Goal: Contribute content: Add original content to the website for others to see

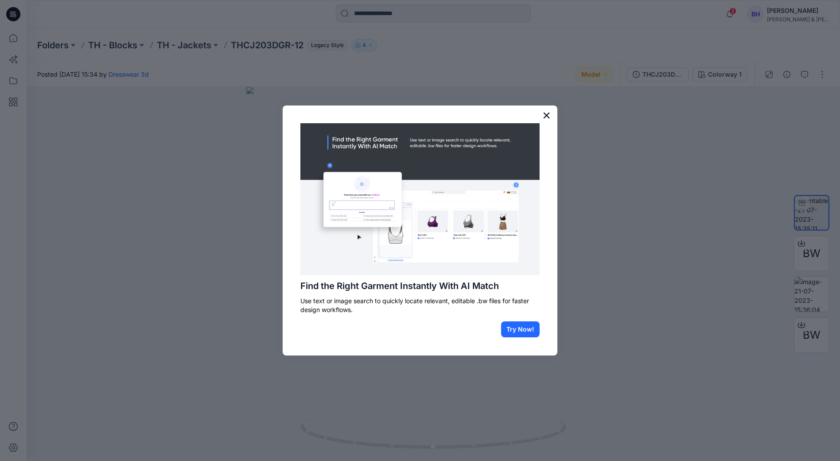
click at [545, 117] on button "×" at bounding box center [546, 115] width 8 height 14
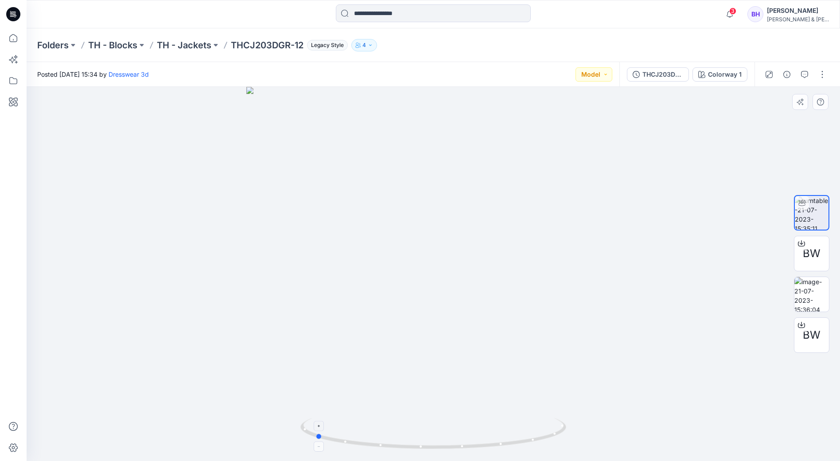
drag, startPoint x: 557, startPoint y: 436, endPoint x: 439, endPoint y: 448, distance: 118.9
click at [439, 448] on icon at bounding box center [434, 434] width 268 height 33
drag, startPoint x: 548, startPoint y: 436, endPoint x: 688, endPoint y: 385, distance: 149.0
click at [688, 385] on div at bounding box center [433, 274] width 813 height 374
drag, startPoint x: 394, startPoint y: 322, endPoint x: 307, endPoint y: 326, distance: 87.3
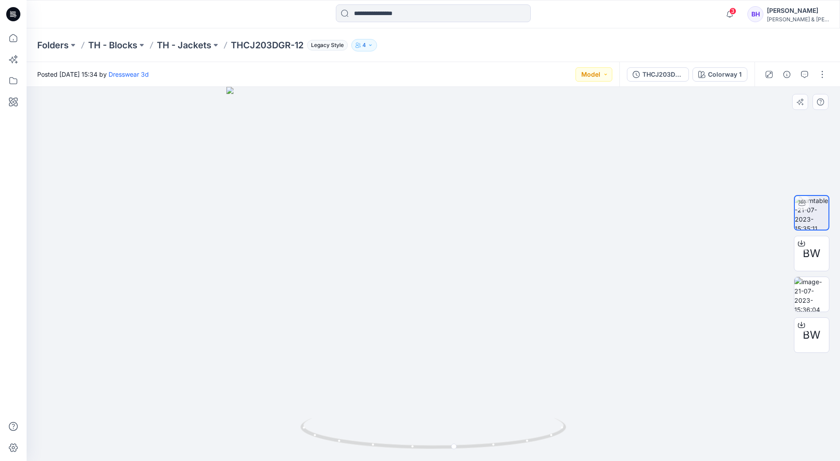
click at [307, 326] on img at bounding box center [433, 274] width 414 height 374
drag, startPoint x: 556, startPoint y: 435, endPoint x: 419, endPoint y: 418, distance: 137.9
click at [419, 418] on icon at bounding box center [434, 434] width 268 height 33
drag, startPoint x: 494, startPoint y: 289, endPoint x: 400, endPoint y: 300, distance: 93.7
click at [398, 298] on img at bounding box center [433, 274] width 414 height 374
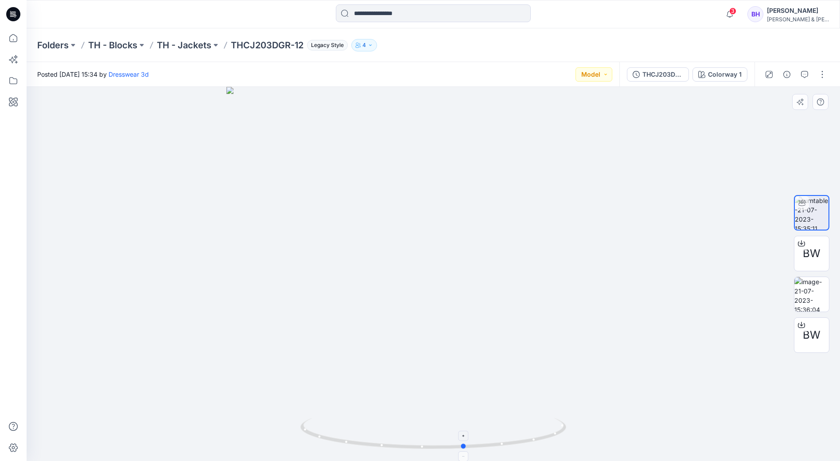
drag, startPoint x: 517, startPoint y: 443, endPoint x: 397, endPoint y: 448, distance: 119.3
click at [397, 448] on icon at bounding box center [434, 434] width 268 height 33
drag, startPoint x: 452, startPoint y: 357, endPoint x: 464, endPoint y: 154, distance: 202.8
click at [464, 154] on img at bounding box center [433, 174] width 574 height 574
drag, startPoint x: 433, startPoint y: 130, endPoint x: 429, endPoint y: 247, distance: 116.6
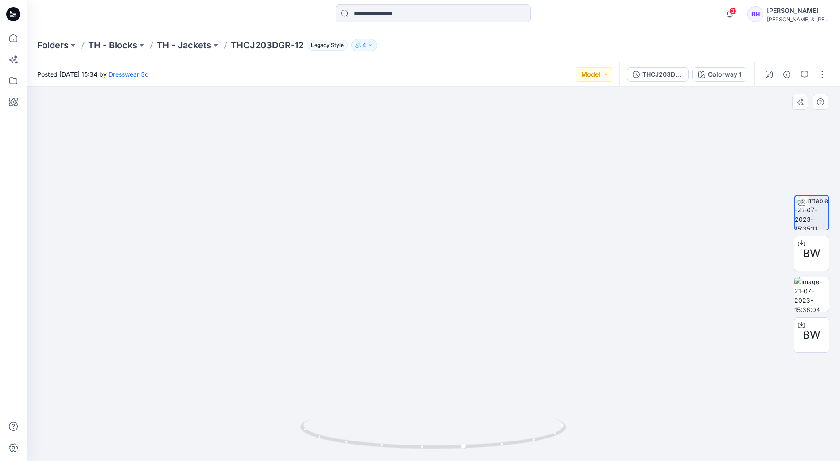
click at [429, 247] on img at bounding box center [429, 86] width 864 height 747
drag, startPoint x: 558, startPoint y: 434, endPoint x: 408, endPoint y: 435, distance: 149.3
click at [408, 435] on icon at bounding box center [434, 434] width 268 height 33
drag, startPoint x: 502, startPoint y: 321, endPoint x: 424, endPoint y: 331, distance: 78.1
click at [424, 331] on div at bounding box center [433, 274] width 813 height 374
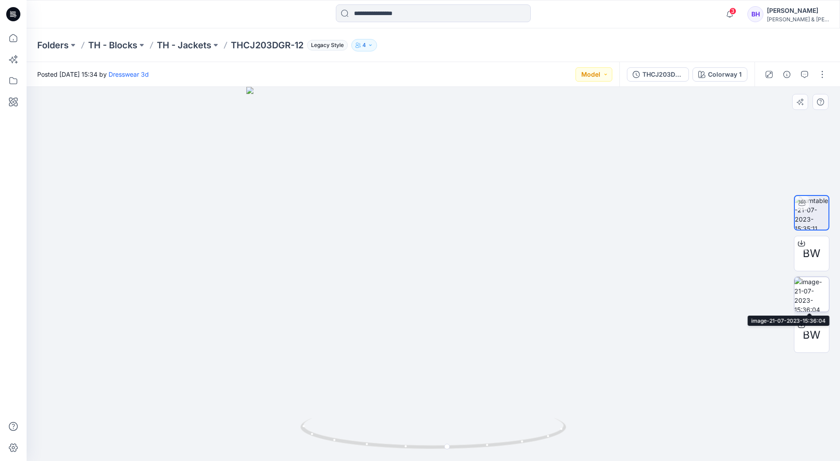
click at [815, 295] on img at bounding box center [811, 294] width 35 height 35
click at [187, 46] on p "TH - Jackets" at bounding box center [184, 45] width 54 height 12
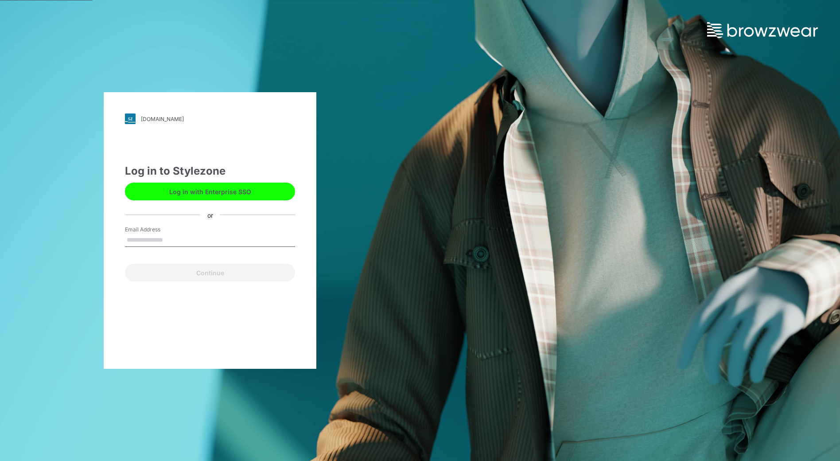
click at [171, 240] on input "Email Address" at bounding box center [210, 239] width 170 height 13
type input "**********"
click at [204, 274] on button "Continue" at bounding box center [210, 273] width 170 height 18
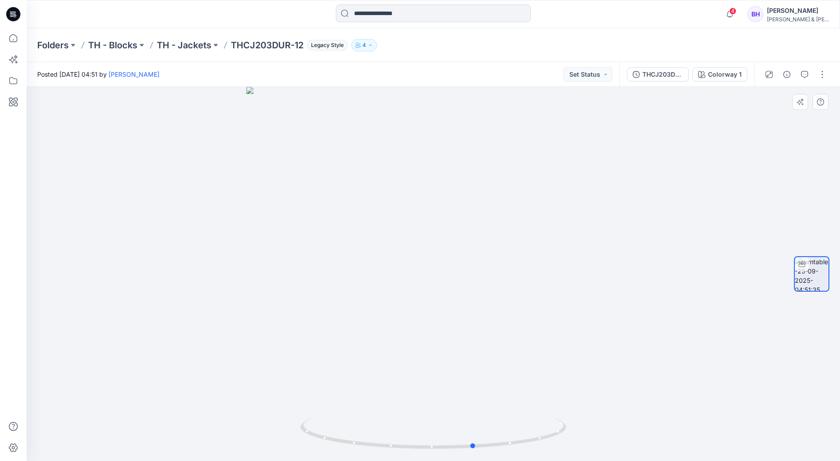
drag, startPoint x: 562, startPoint y: 431, endPoint x: 337, endPoint y: 455, distance: 225.9
click at [337, 455] on div at bounding box center [433, 274] width 813 height 374
click at [824, 75] on button "button" at bounding box center [822, 74] width 14 height 14
click at [796, 93] on button "Edit" at bounding box center [785, 95] width 82 height 16
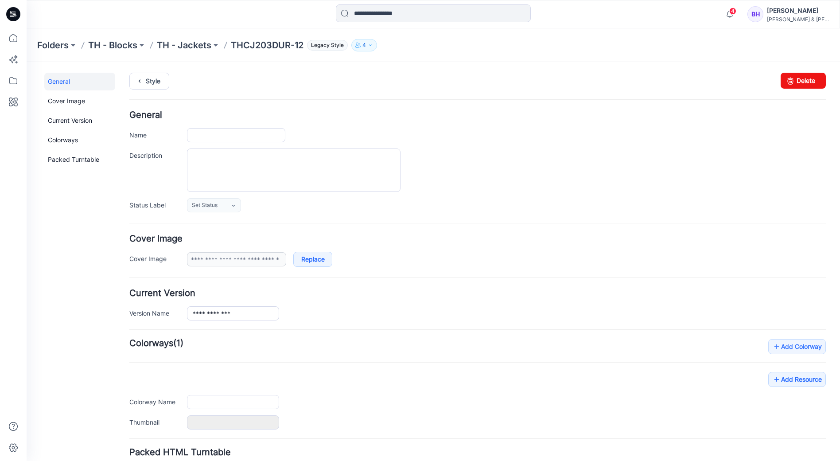
type input "**********"
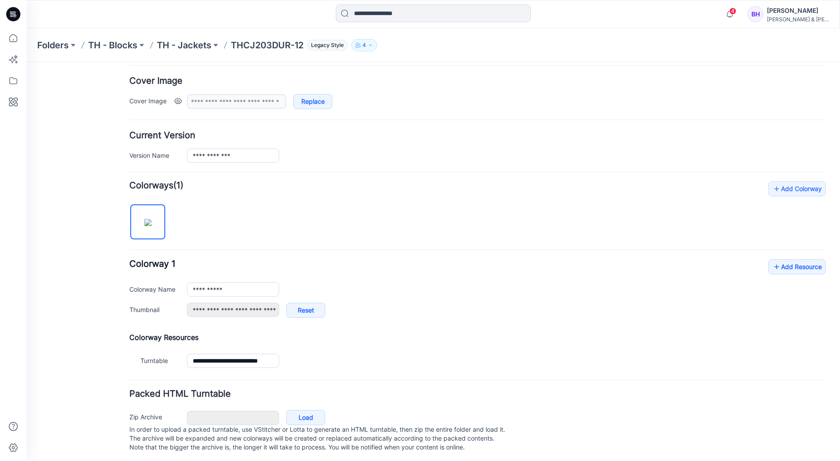
scroll to position [167, 0]
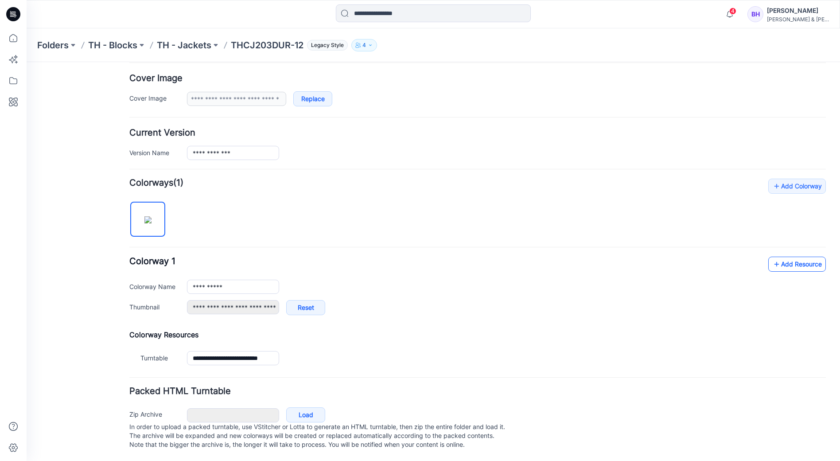
click at [798, 257] on link "Add Resource" at bounding box center [797, 264] width 58 height 15
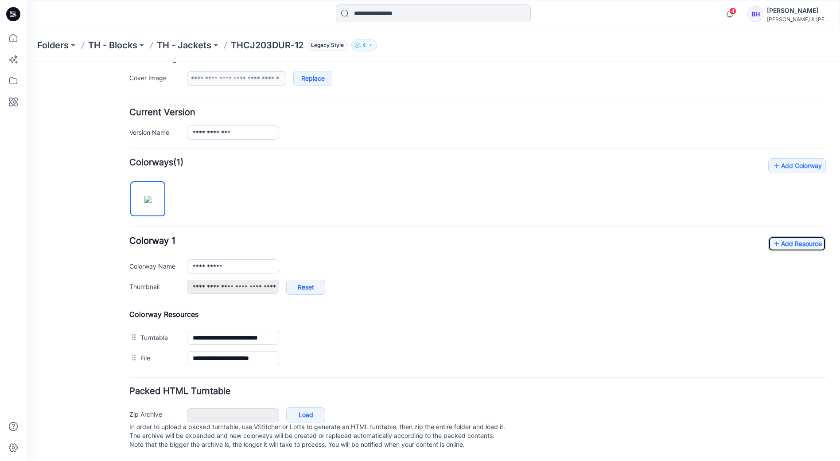
scroll to position [187, 0]
click at [791, 238] on link "Add Resource" at bounding box center [797, 243] width 58 height 15
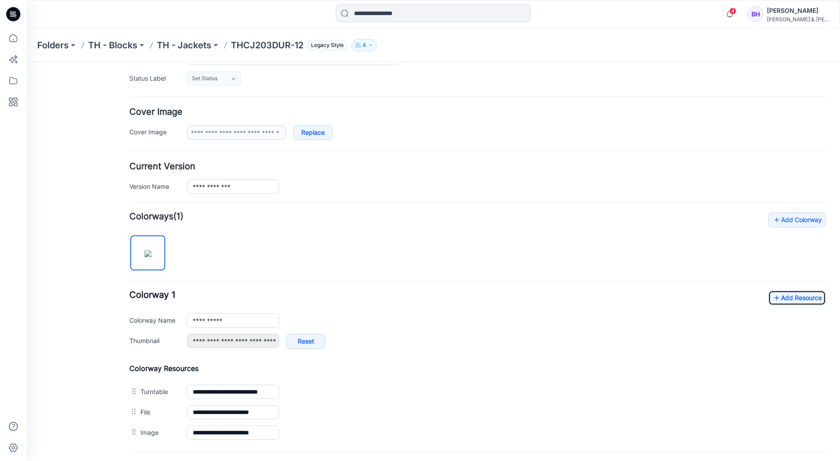
scroll to position [207, 0]
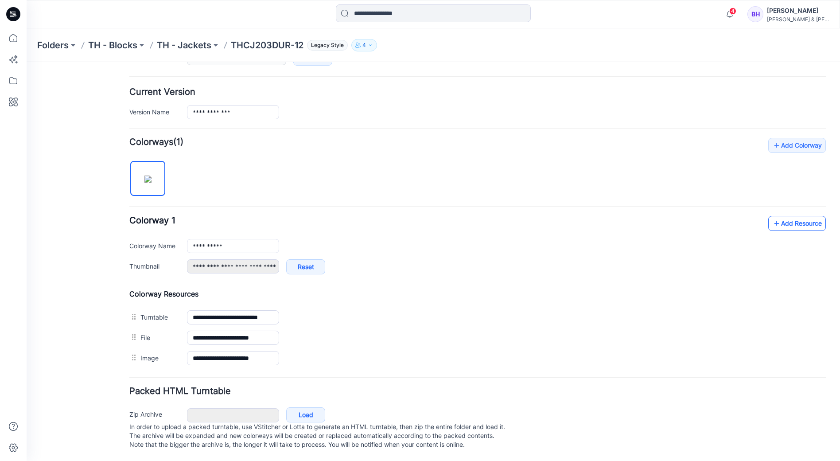
click at [778, 216] on link "Add Resource" at bounding box center [797, 223] width 58 height 15
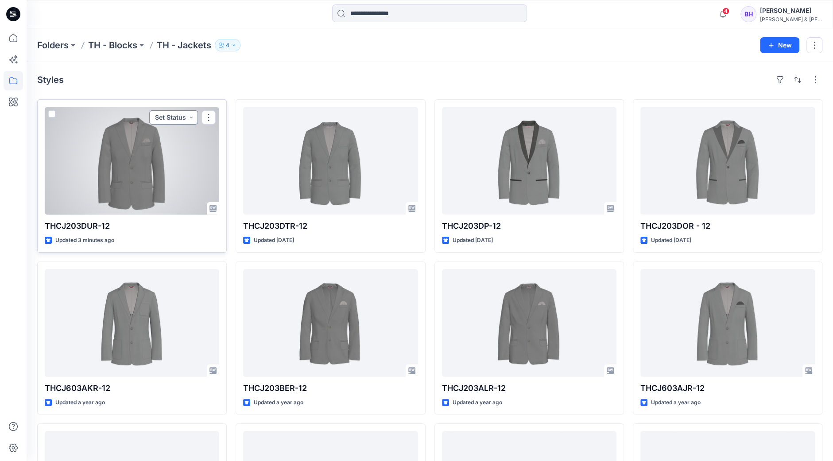
click at [189, 117] on button "Set Status" at bounding box center [173, 117] width 49 height 14
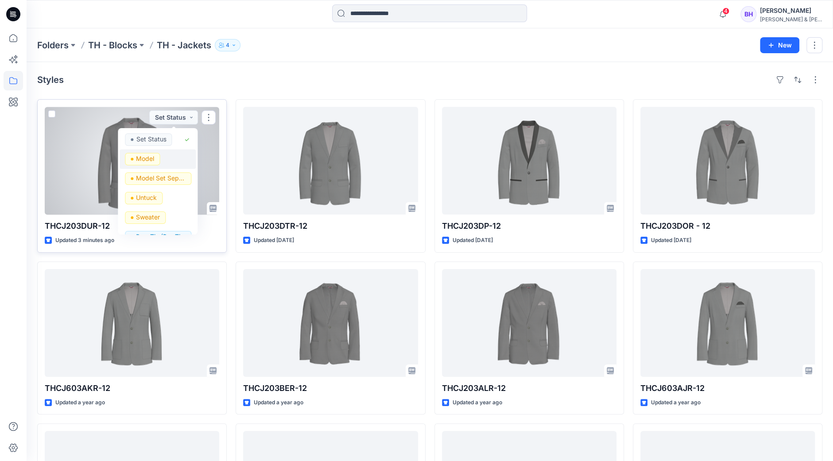
click at [145, 161] on p "Model" at bounding box center [145, 159] width 18 height 12
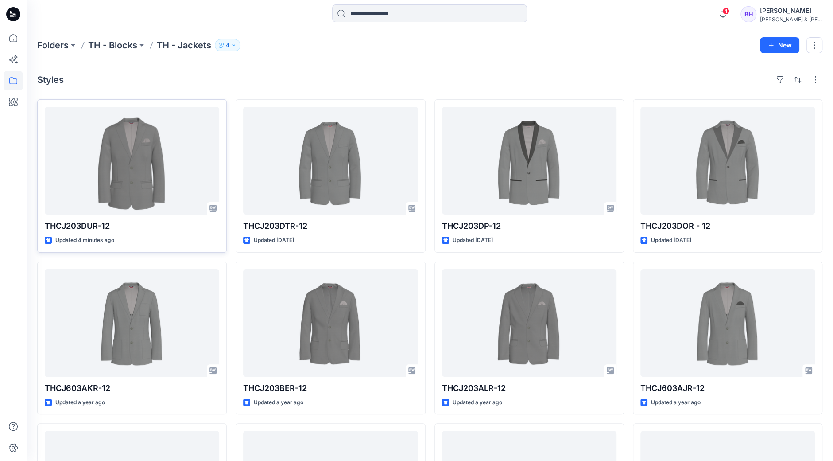
click at [175, 86] on div "Styles" at bounding box center [429, 80] width 785 height 14
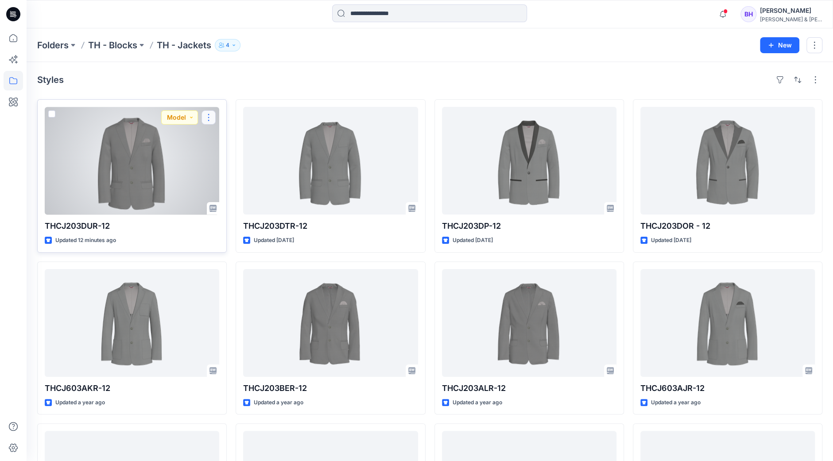
click at [213, 115] on button "button" at bounding box center [209, 117] width 14 height 14
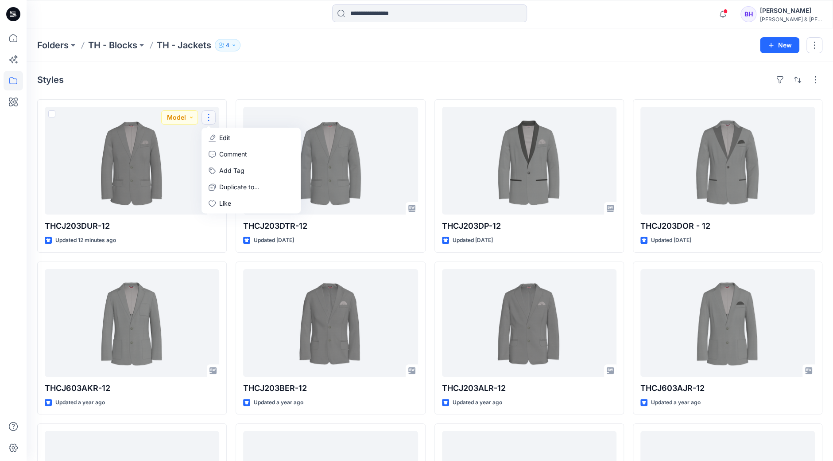
click at [258, 75] on div "Styles" at bounding box center [429, 80] width 785 height 14
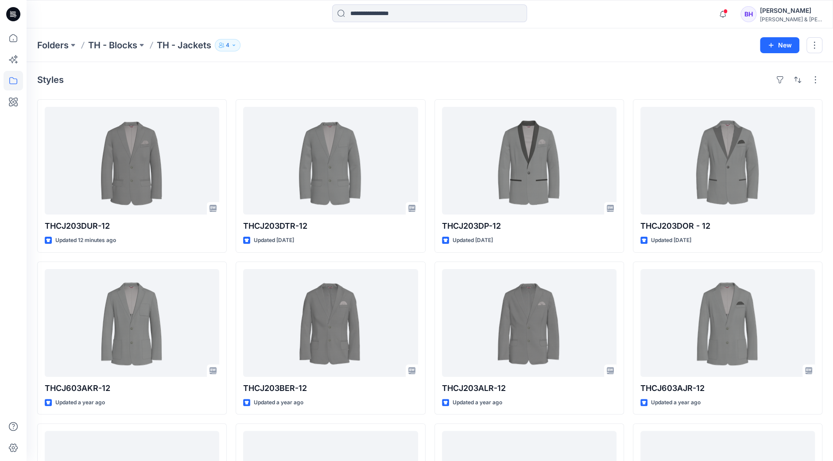
click at [327, 55] on div "Folders TH - Blocks TH - Jackets 4 New" at bounding box center [430, 45] width 807 height 34
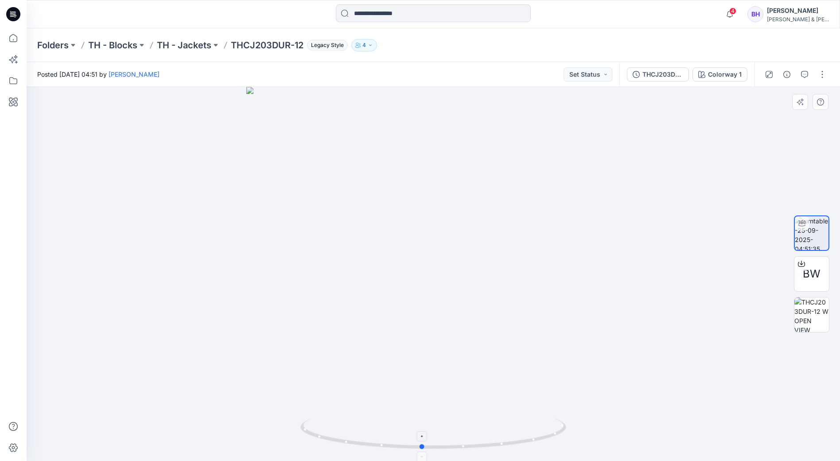
drag, startPoint x: 564, startPoint y: 434, endPoint x: 552, endPoint y: 442, distance: 14.3
click at [552, 442] on icon at bounding box center [434, 434] width 268 height 33
click at [811, 317] on img at bounding box center [811, 314] width 35 height 35
drag, startPoint x: 553, startPoint y: 433, endPoint x: 441, endPoint y: 447, distance: 113.0
click at [441, 447] on icon at bounding box center [434, 434] width 268 height 33
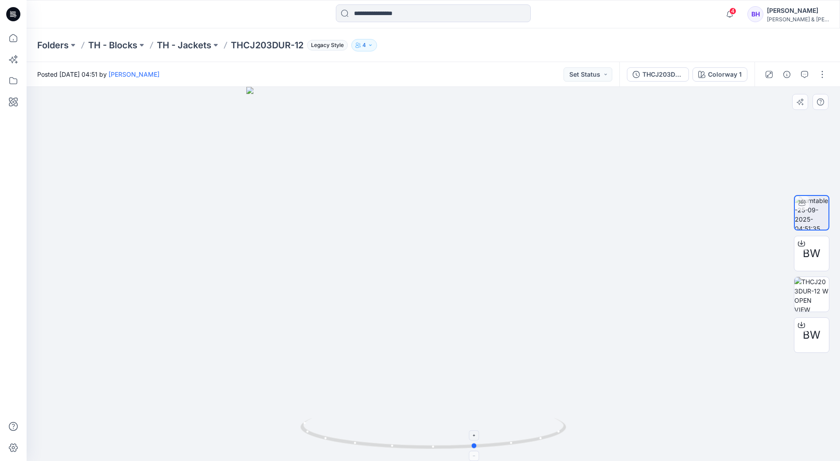
drag, startPoint x: 562, startPoint y: 431, endPoint x: 338, endPoint y: 451, distance: 224.1
click at [338, 451] on icon at bounding box center [434, 434] width 268 height 33
drag, startPoint x: 540, startPoint y: 247, endPoint x: 264, endPoint y: 276, distance: 278.0
click at [264, 276] on div at bounding box center [433, 274] width 813 height 374
drag, startPoint x: 451, startPoint y: 130, endPoint x: 434, endPoint y: 289, distance: 159.9
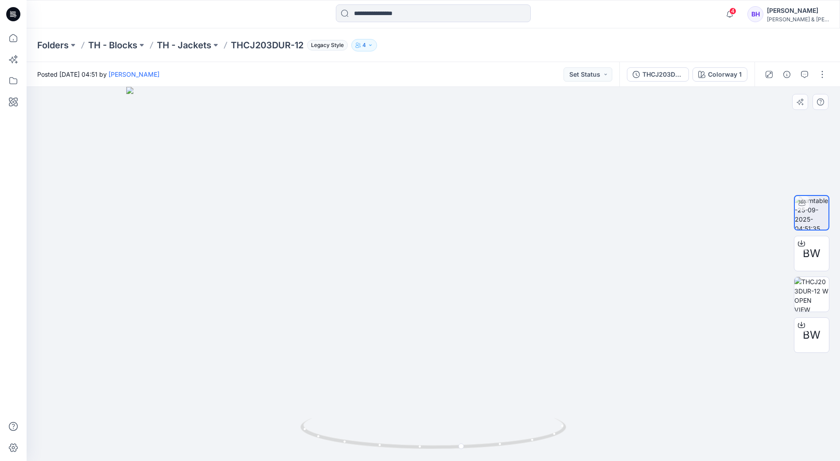
click at [436, 326] on img at bounding box center [433, 274] width 614 height 374
drag, startPoint x: 539, startPoint y: 250, endPoint x: 560, endPoint y: 153, distance: 99.3
click at [560, 153] on img at bounding box center [459, 229] width 864 height 463
drag, startPoint x: 590, startPoint y: 345, endPoint x: 559, endPoint y: 339, distance: 31.6
click at [557, 341] on img at bounding box center [433, 256] width 584 height 409
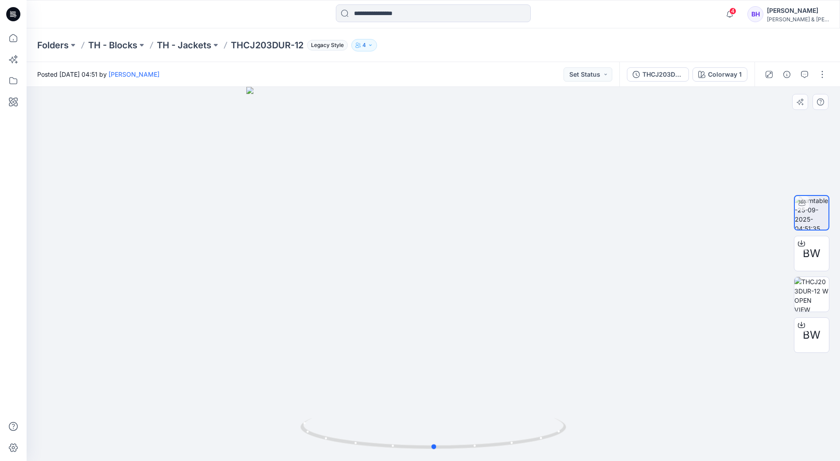
drag, startPoint x: 551, startPoint y: 435, endPoint x: 788, endPoint y: 387, distance: 242.3
click at [788, 387] on div at bounding box center [433, 274] width 813 height 374
click at [733, 15] on icon "button" at bounding box center [730, 14] width 6 height 6
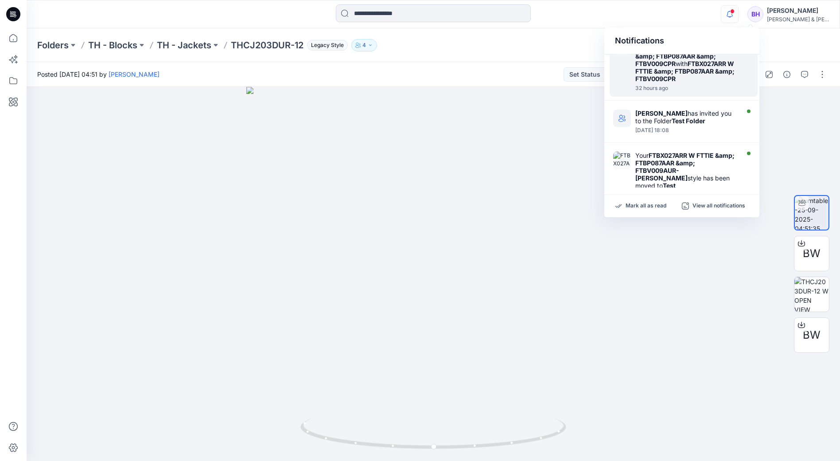
scroll to position [89, 0]
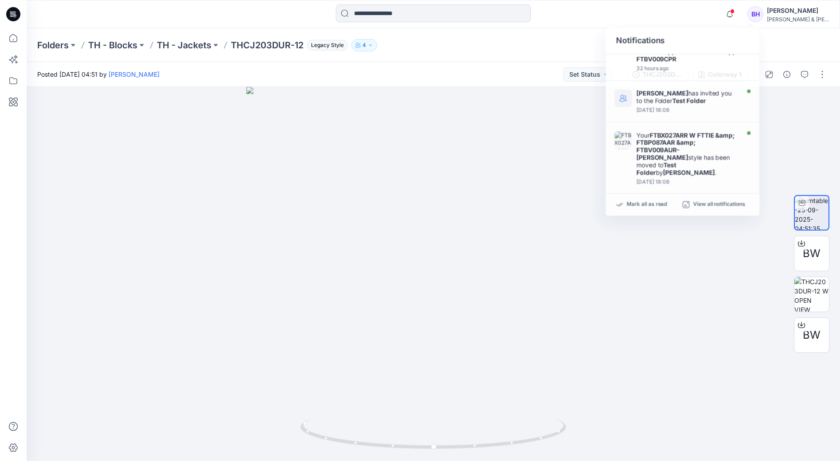
click at [533, 50] on div "Folders TH - Blocks TH - Jackets THCJ203DUR-12 Legacy Style 4" at bounding box center [398, 45] width 723 height 12
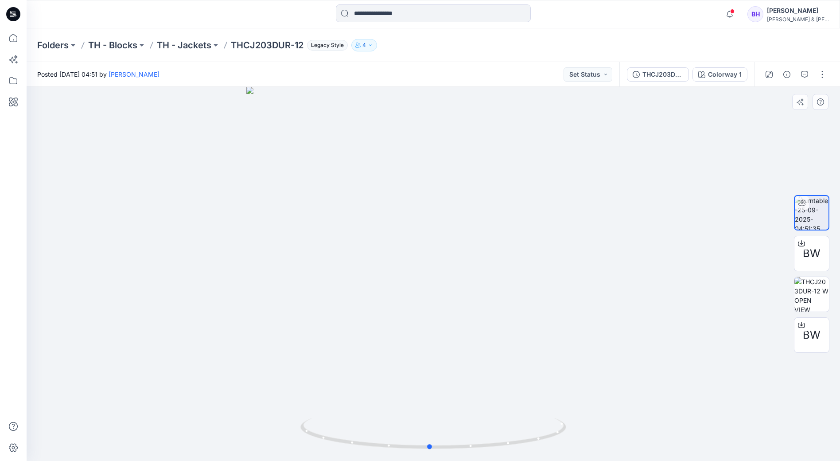
drag, startPoint x: 570, startPoint y: 327, endPoint x: 299, endPoint y: 359, distance: 272.1
click at [299, 359] on div at bounding box center [433, 274] width 813 height 374
click at [822, 78] on button "button" at bounding box center [822, 74] width 14 height 14
click at [735, 48] on div "Folders TH - Blocks TH - Jackets THCJ203DUR-12 Legacy Style 4" at bounding box center [398, 45] width 723 height 12
click at [605, 74] on button "Set Status" at bounding box center [588, 74] width 49 height 14
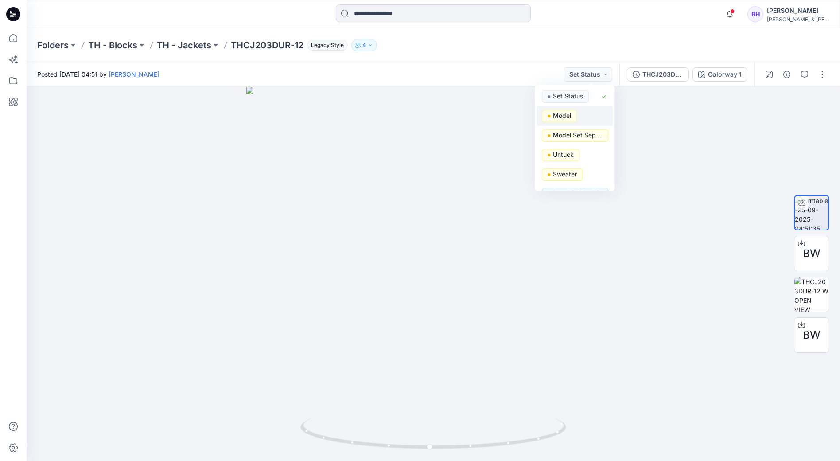
click at [560, 114] on p "Model" at bounding box center [562, 116] width 18 height 12
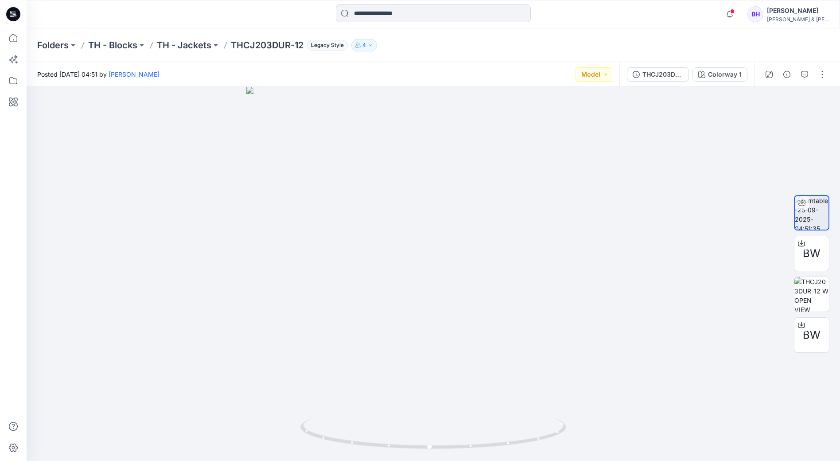
click at [542, 45] on div "Folders TH - Blocks TH - Jackets THCJ203DUR-12 Legacy Style 4" at bounding box center [398, 45] width 723 height 12
click at [827, 72] on button "button" at bounding box center [822, 74] width 14 height 14
click at [422, 47] on div "Folders TH - Blocks TH - Jackets THCJ203DUR-12 Legacy Style 4" at bounding box center [398, 45] width 723 height 12
drag, startPoint x: 560, startPoint y: 429, endPoint x: 339, endPoint y: 436, distance: 221.2
click at [339, 436] on icon at bounding box center [434, 434] width 268 height 33
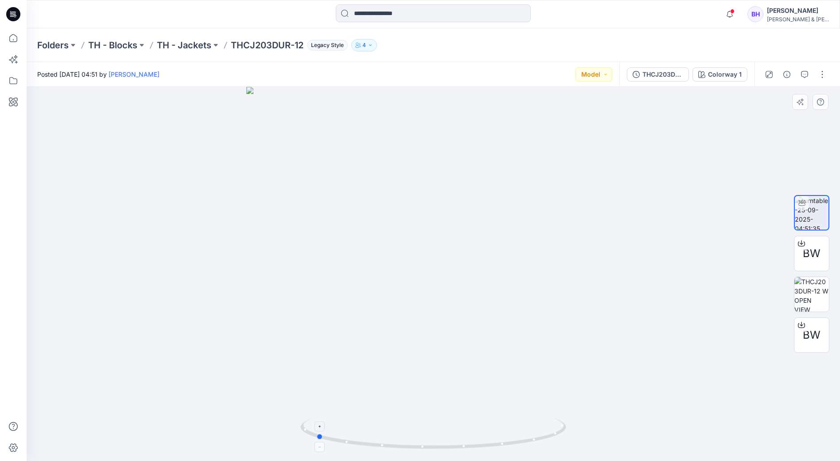
drag, startPoint x: 557, startPoint y: 430, endPoint x: 398, endPoint y: 432, distance: 158.6
click at [398, 432] on icon at bounding box center [434, 434] width 268 height 33
drag, startPoint x: 564, startPoint y: 428, endPoint x: 454, endPoint y: 443, distance: 110.8
click at [454, 443] on icon at bounding box center [434, 434] width 268 height 33
click at [372, 44] on icon "button" at bounding box center [370, 45] width 5 height 5
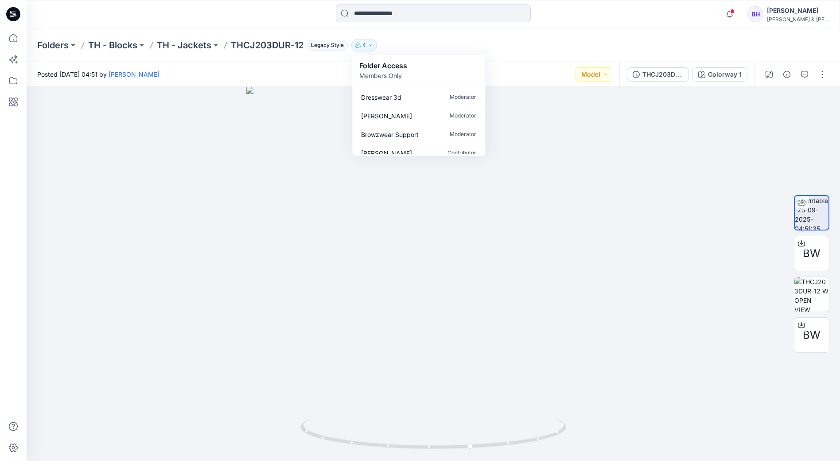
click at [447, 44] on div "Folders TH - Blocks TH - Jackets THCJ203DUR-12 Legacy Style 4 Folder Access Mem…" at bounding box center [398, 45] width 723 height 12
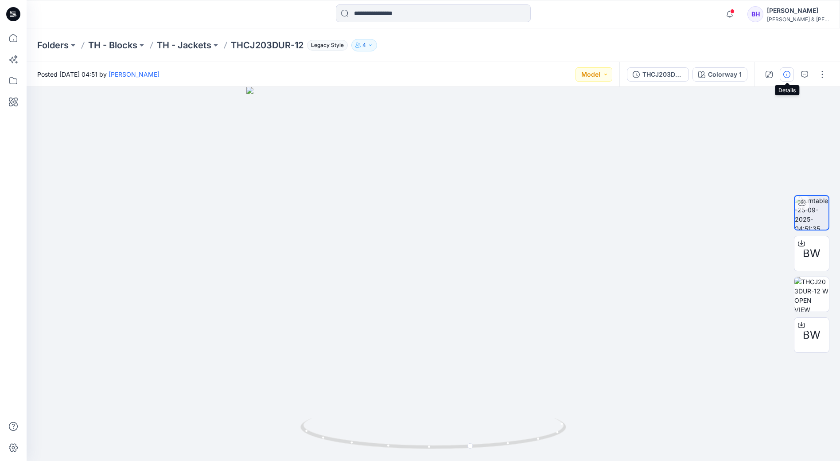
click at [790, 76] on icon "button" at bounding box center [786, 74] width 7 height 7
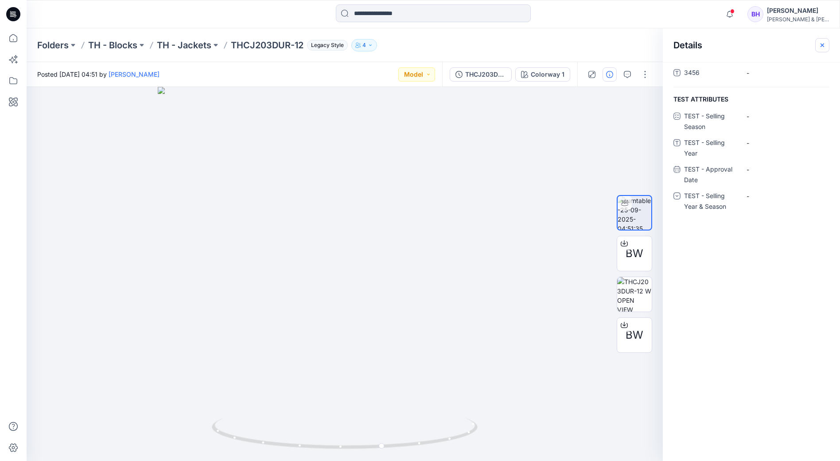
click at [822, 45] on icon "button" at bounding box center [821, 44] width 3 height 3
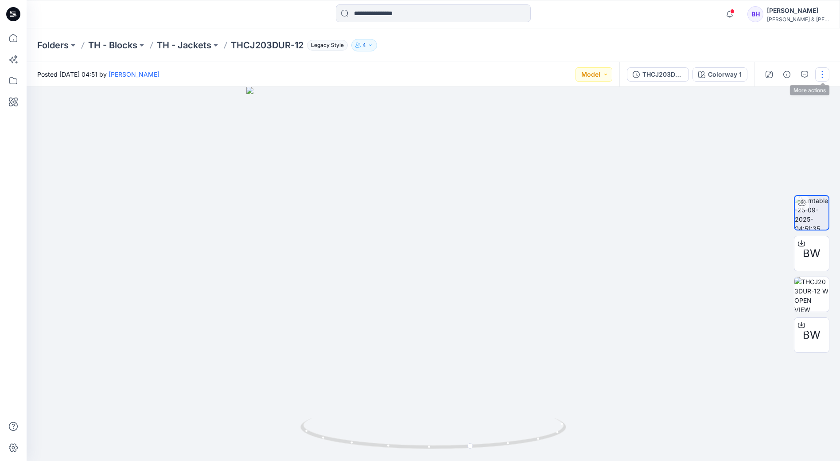
click at [822, 73] on button "button" at bounding box center [822, 74] width 14 height 14
click at [811, 168] on button "View" at bounding box center [785, 169] width 82 height 16
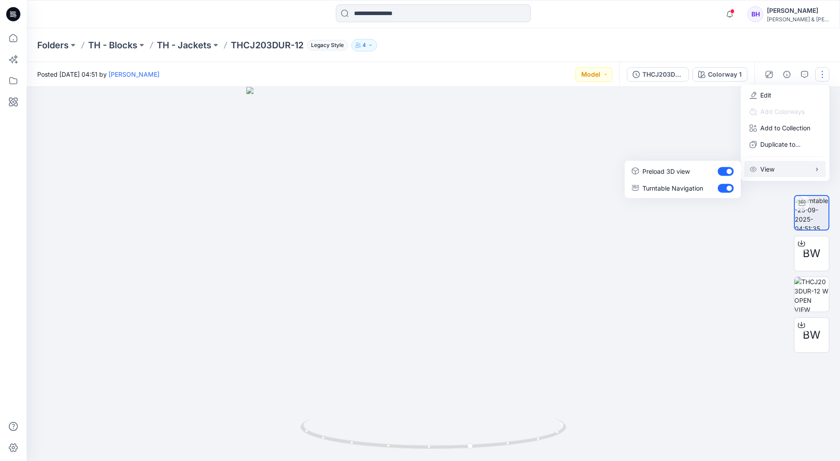
click at [577, 42] on div "Folders TH - Blocks TH - Jackets THCJ203DUR-12 Legacy Style 4 Folder Access Mem…" at bounding box center [398, 45] width 723 height 12
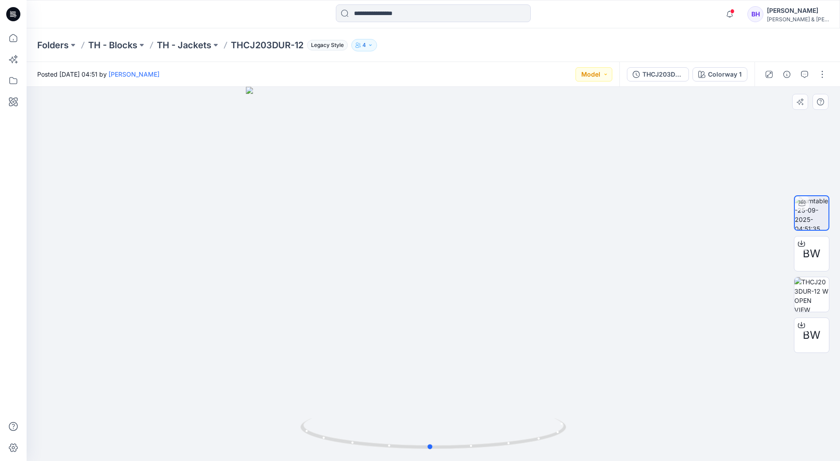
drag, startPoint x: 566, startPoint y: 430, endPoint x: 563, endPoint y: 408, distance: 21.5
click at [563, 408] on div at bounding box center [433, 274] width 813 height 374
click at [817, 289] on img at bounding box center [811, 294] width 35 height 35
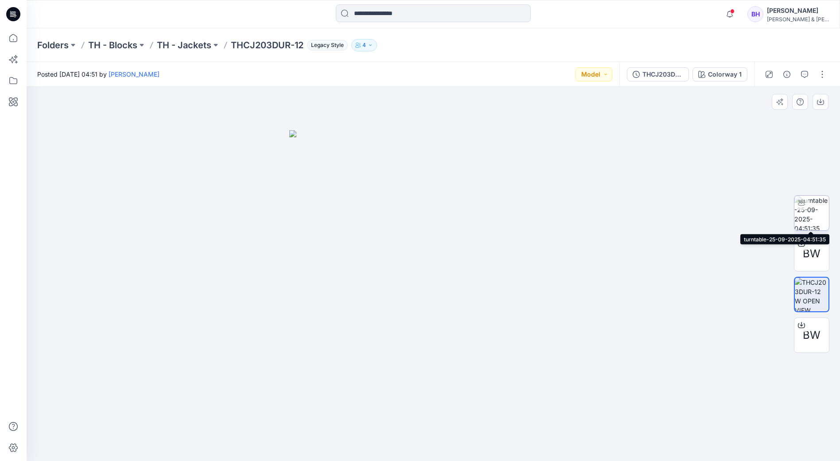
click at [813, 219] on img at bounding box center [811, 213] width 35 height 35
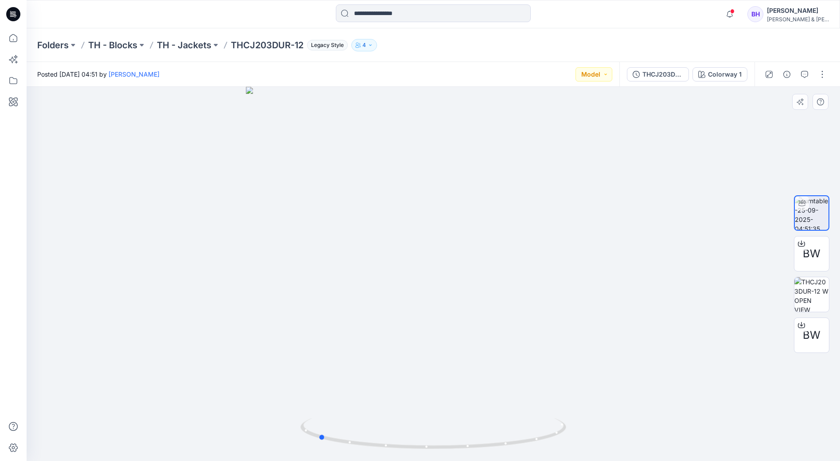
drag, startPoint x: 531, startPoint y: 402, endPoint x: 438, endPoint y: 407, distance: 93.1
click at [438, 407] on div at bounding box center [433, 274] width 813 height 374
click at [802, 299] on img at bounding box center [811, 294] width 35 height 35
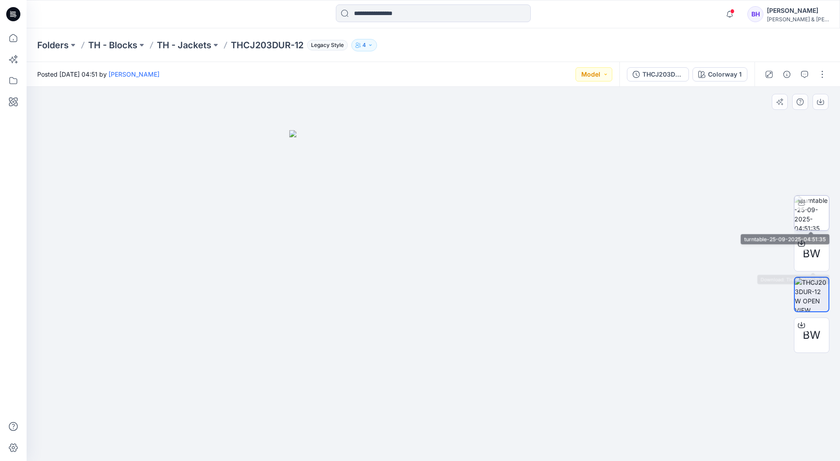
click at [813, 220] on img at bounding box center [811, 213] width 35 height 35
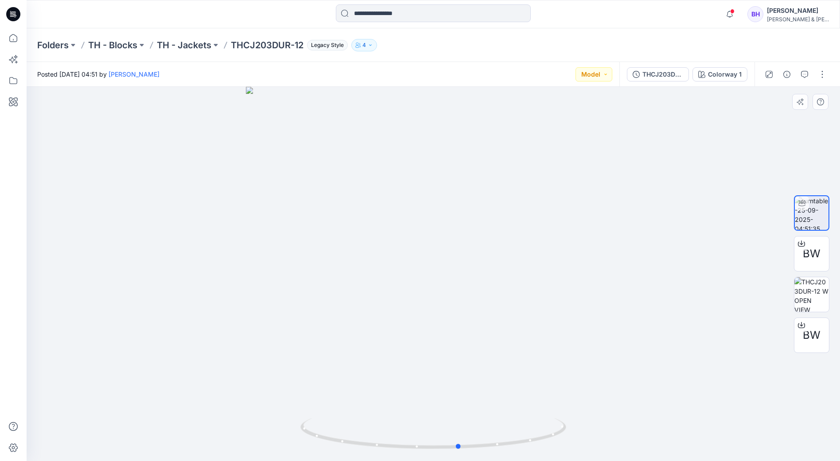
drag, startPoint x: 556, startPoint y: 413, endPoint x: 591, endPoint y: 408, distance: 35.8
click at [591, 408] on div at bounding box center [433, 274] width 813 height 374
click at [127, 161] on div at bounding box center [433, 274] width 813 height 374
drag, startPoint x: 516, startPoint y: 372, endPoint x: 486, endPoint y: 367, distance: 30.5
click at [486, 367] on div at bounding box center [433, 274] width 813 height 374
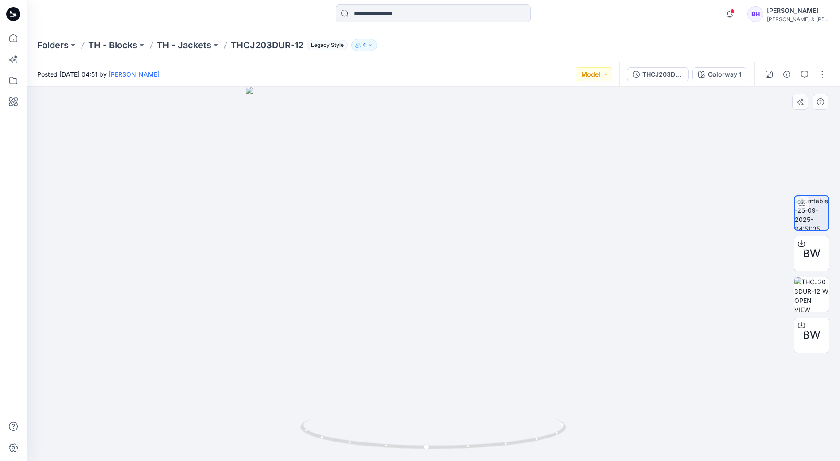
click at [603, 243] on div at bounding box center [433, 274] width 813 height 374
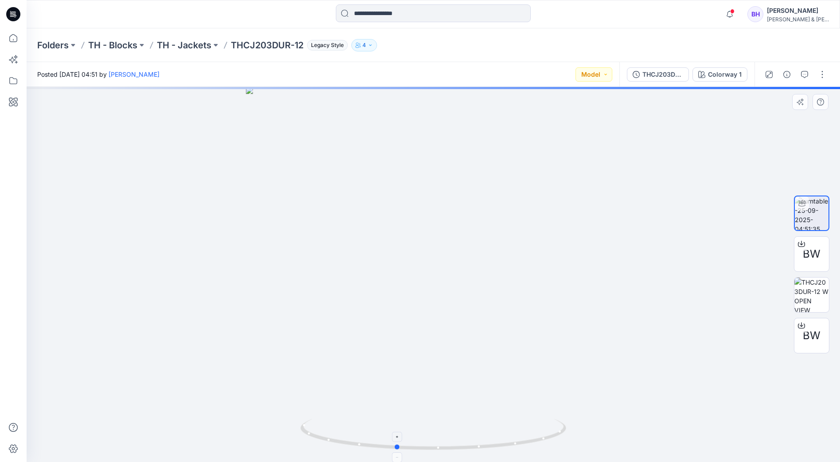
drag, startPoint x: 554, startPoint y: 437, endPoint x: 517, endPoint y: 436, distance: 37.2
click at [517, 436] on icon at bounding box center [434, 435] width 268 height 33
click at [398, 438] on icon at bounding box center [397, 436] width 5 height 5
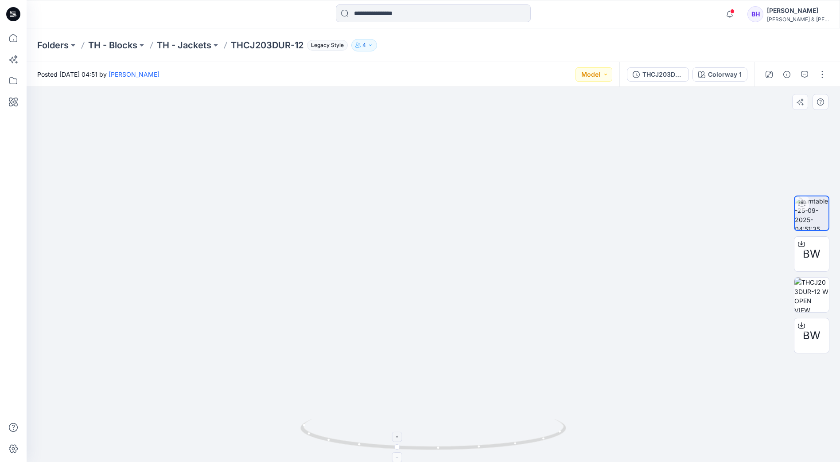
click at [398, 438] on icon at bounding box center [397, 436] width 5 height 5
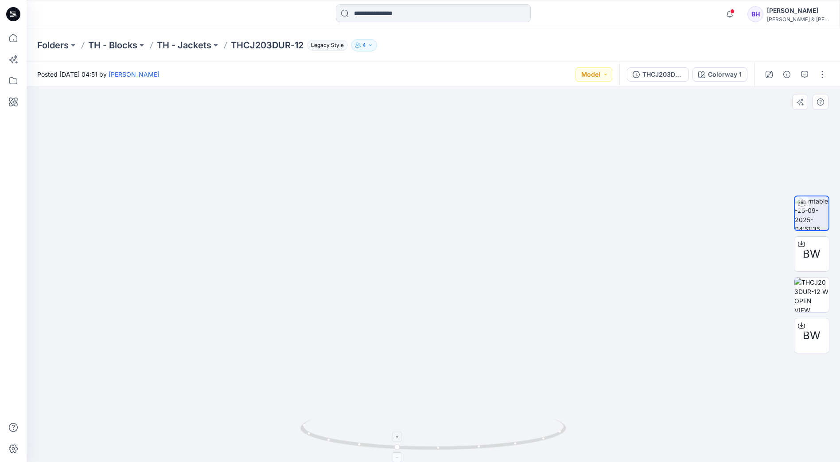
click at [398, 438] on icon at bounding box center [397, 436] width 5 height 5
drag, startPoint x: 477, startPoint y: 297, endPoint x: 472, endPoint y: 345, distance: 48.5
click at [443, 356] on img at bounding box center [433, 228] width 674 height 467
drag, startPoint x: 531, startPoint y: 327, endPoint x: 358, endPoint y: 357, distance: 175.4
click at [358, 357] on img at bounding box center [433, 243] width 674 height 435
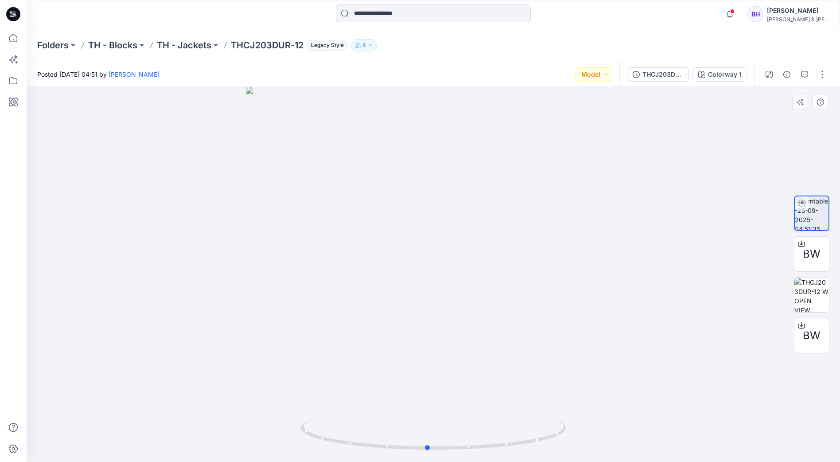
drag, startPoint x: 400, startPoint y: 448, endPoint x: 697, endPoint y: 367, distance: 308.0
click at [697, 367] on div at bounding box center [433, 274] width 813 height 375
